Goal: Navigation & Orientation: Find specific page/section

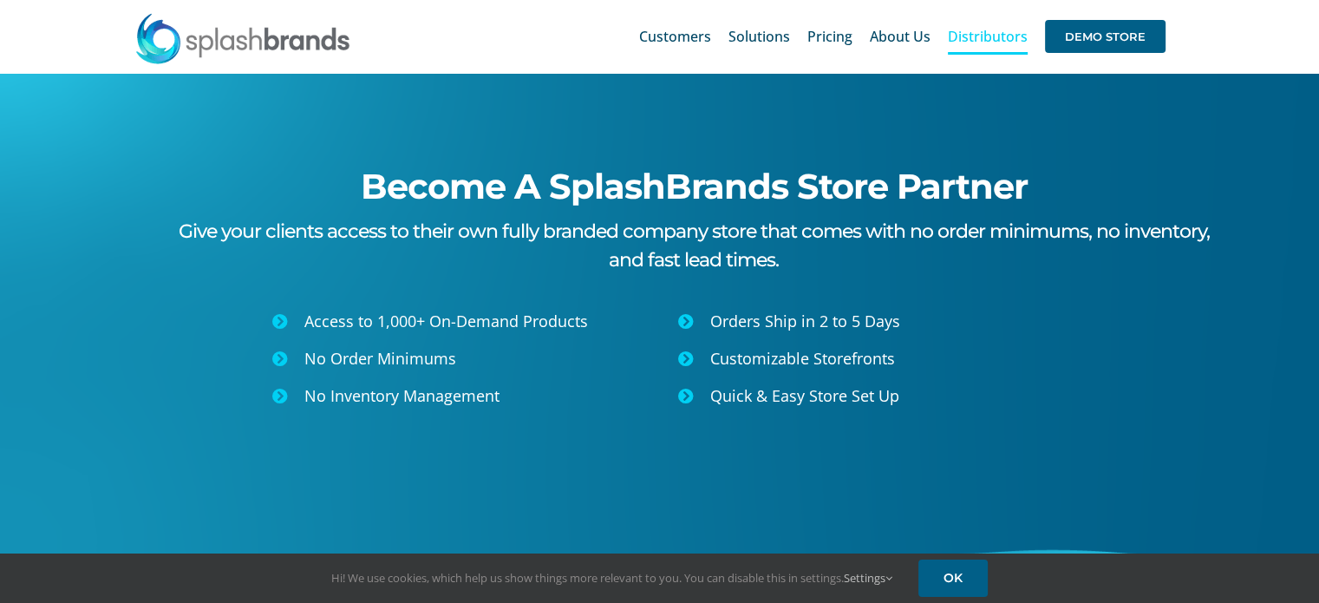
click at [995, 38] on span "Distributors" at bounding box center [988, 36] width 80 height 14
click at [676, 36] on span "Customers" at bounding box center [675, 36] width 72 height 14
